Goal: Navigation & Orientation: Find specific page/section

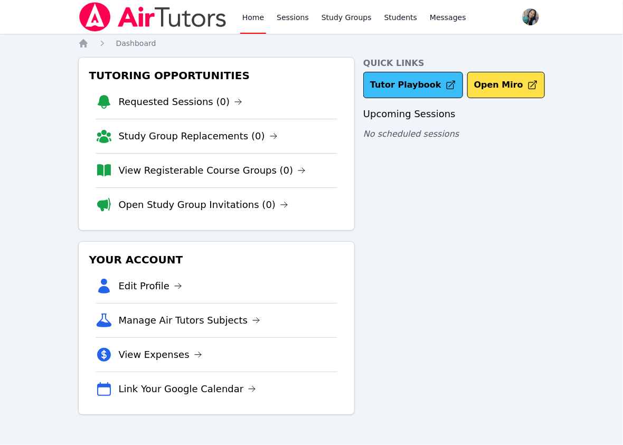
click at [423, 81] on link "Tutor Playbook" at bounding box center [413, 85] width 100 height 26
